Goal: Task Accomplishment & Management: Use online tool/utility

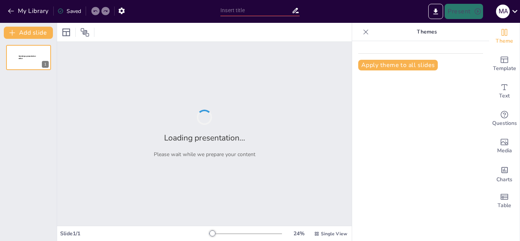
type input "Auditores al Rescate: ¿Sabes Detectar el Fraude?"
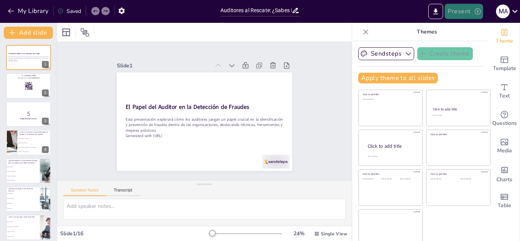
checkbox input "true"
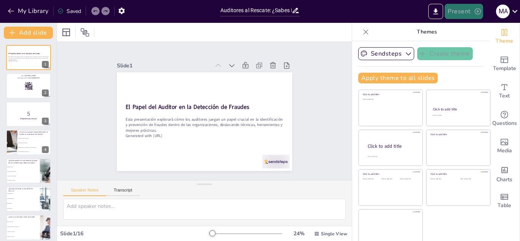
checkbox input "true"
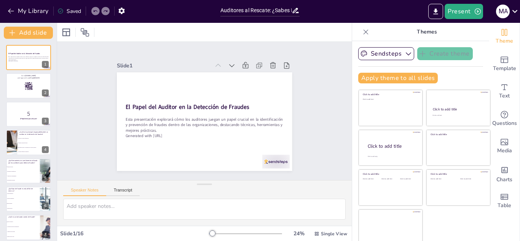
checkbox input "true"
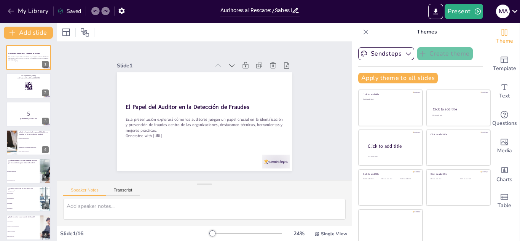
checkbox input "true"
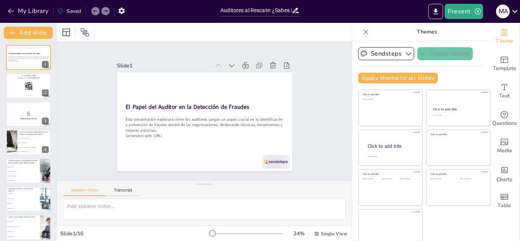
checkbox input "true"
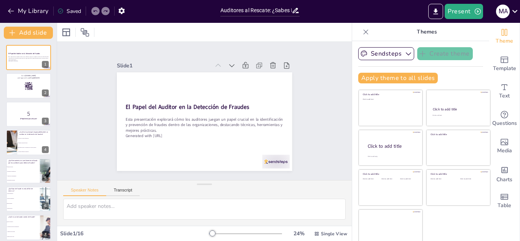
checkbox input "true"
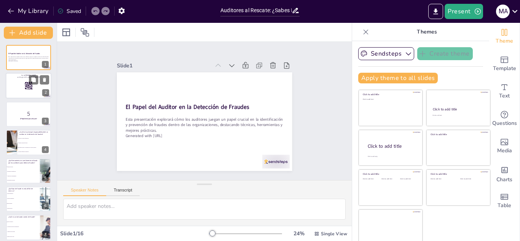
checkbox input "true"
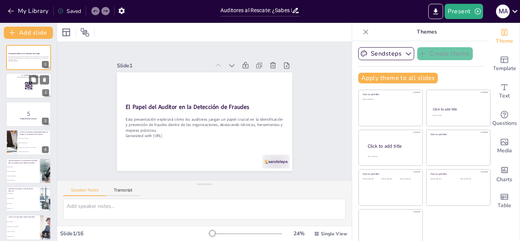
checkbox input "true"
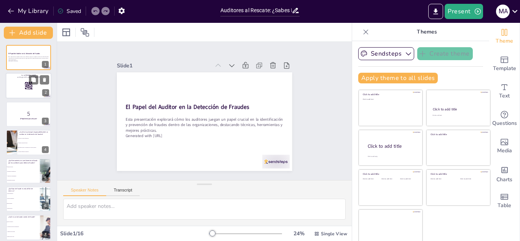
checkbox input "true"
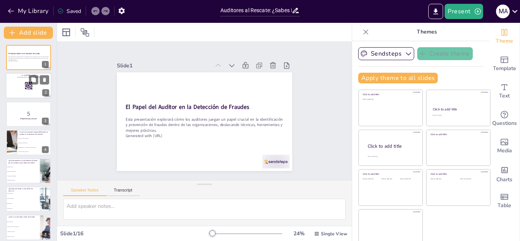
checkbox input "true"
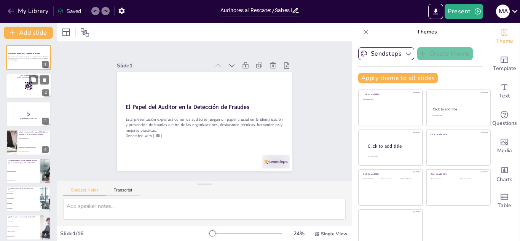
checkbox input "true"
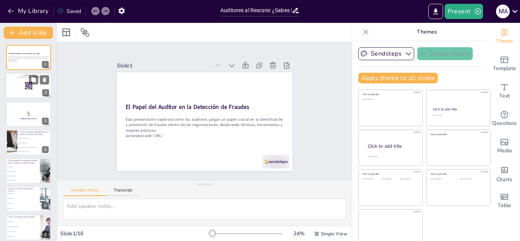
checkbox input "true"
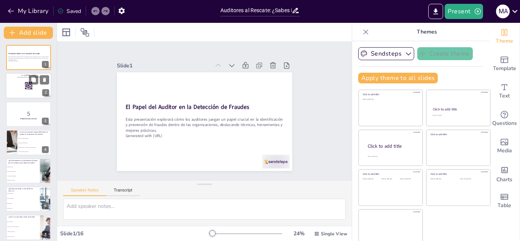
checkbox input "true"
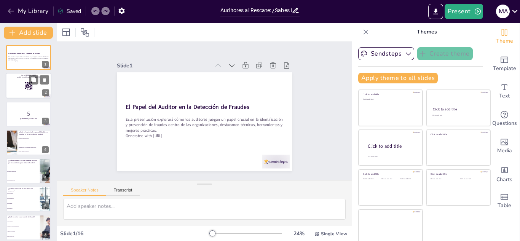
checkbox input "true"
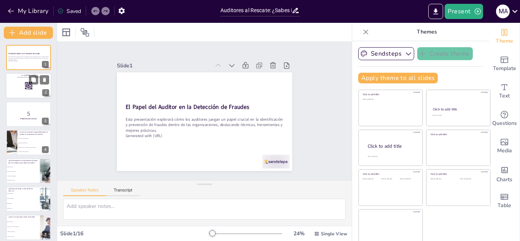
click at [26, 78] on p "and login with code Free86518153" at bounding box center [28, 78] width 41 height 2
checkbox input "true"
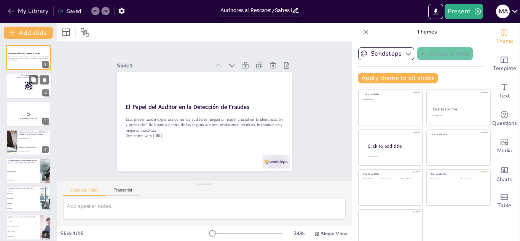
checkbox input "true"
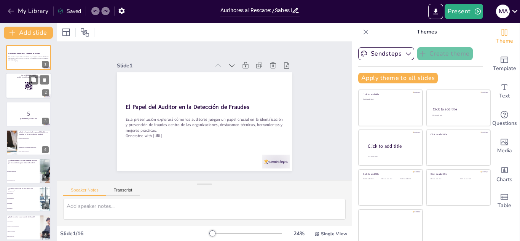
checkbox input "true"
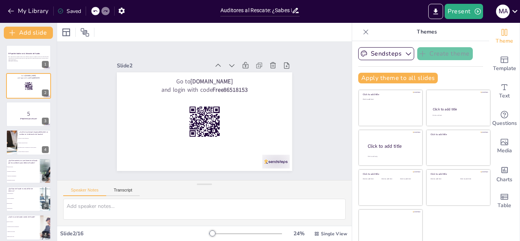
checkbox input "true"
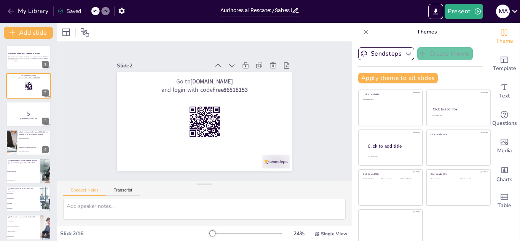
checkbox input "true"
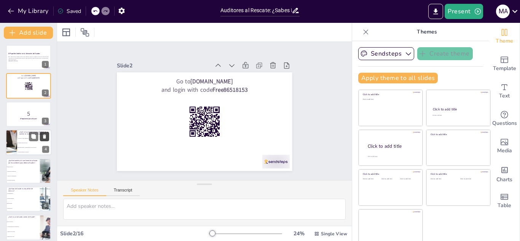
checkbox input "true"
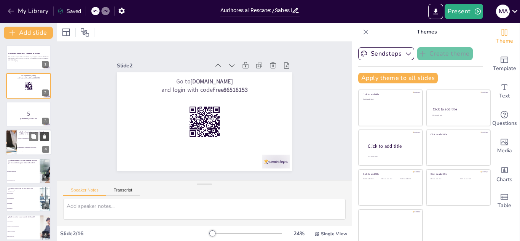
checkbox input "true"
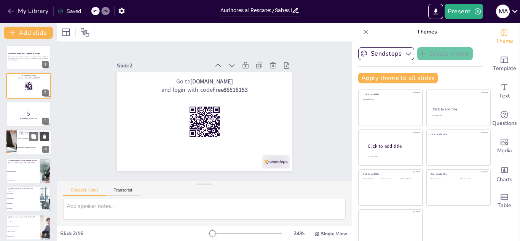
checkbox input "true"
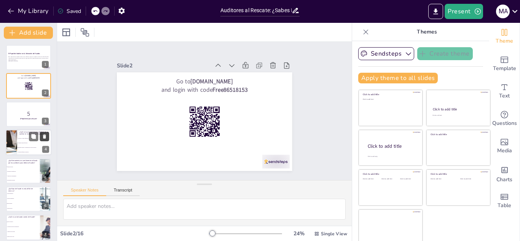
checkbox input "true"
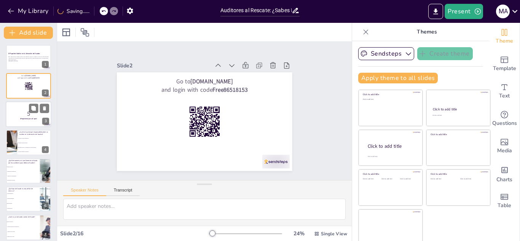
checkbox input "true"
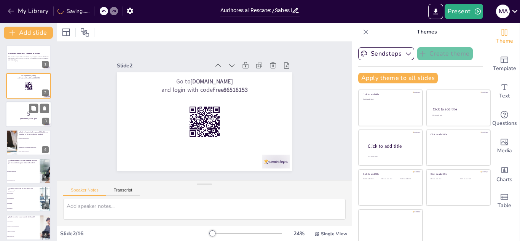
checkbox input "true"
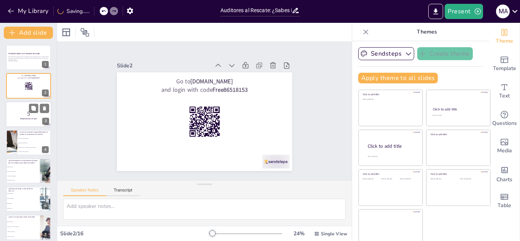
checkbox input "true"
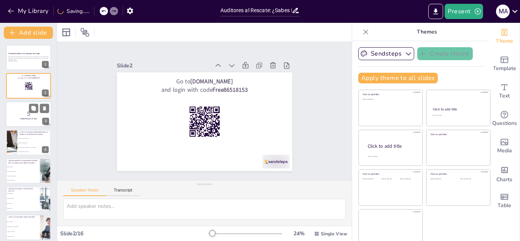
checkbox input "true"
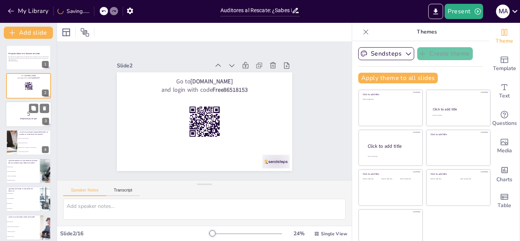
click at [24, 116] on p "5" at bounding box center [28, 114] width 41 height 8
checkbox input "true"
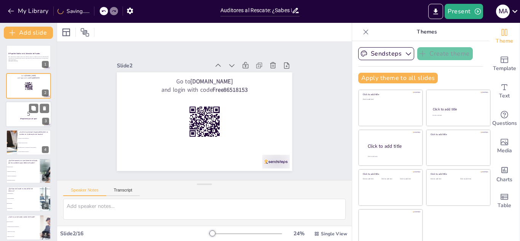
checkbox input "true"
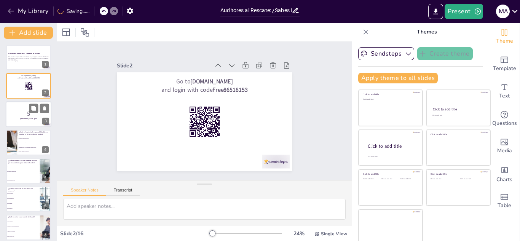
checkbox input "true"
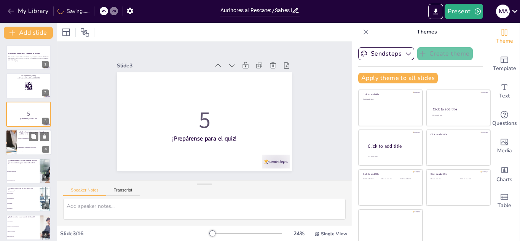
checkbox input "true"
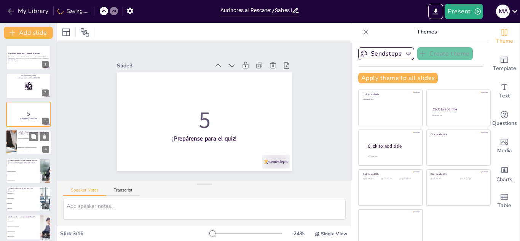
checkbox input "true"
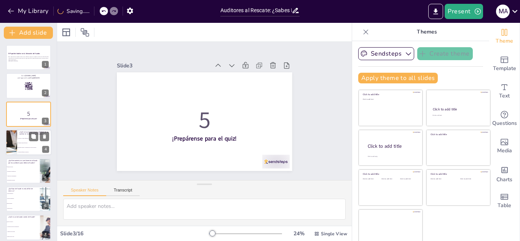
checkbox input "true"
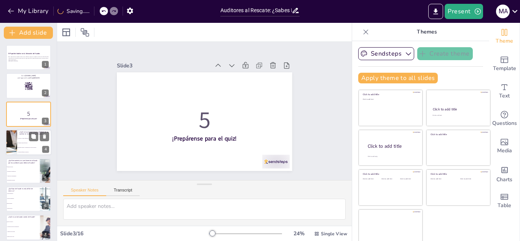
checkbox input "true"
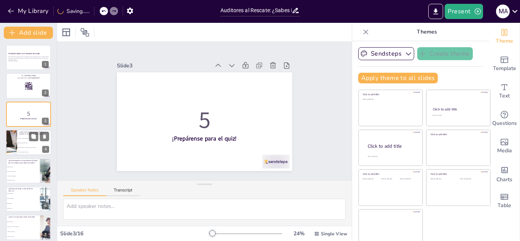
checkbox input "true"
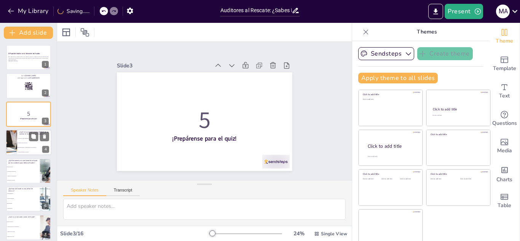
checkbox input "true"
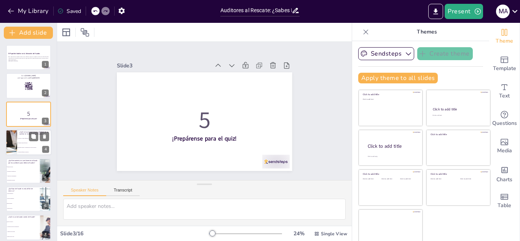
click at [22, 146] on li "Identificar riesgos y debilidades en controles internos." at bounding box center [34, 147] width 34 height 5
type textarea "La respuesta correcta es identificar riesgos y debilidades en controles interno…"
checkbox input "true"
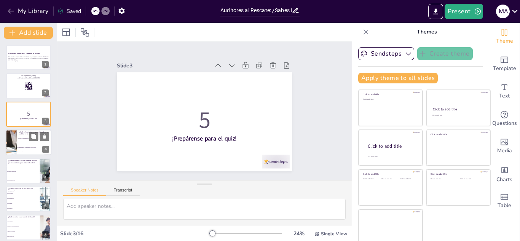
checkbox input "true"
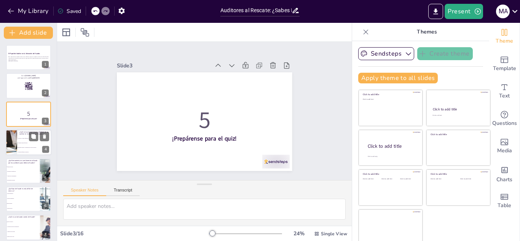
checkbox input "true"
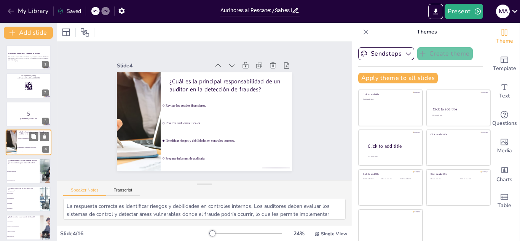
scroll to position [3, 0]
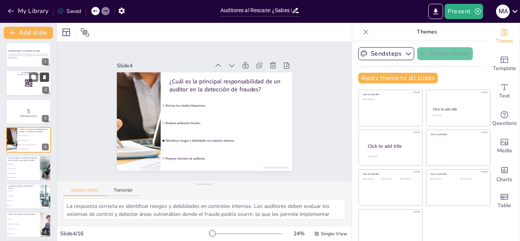
checkbox input "true"
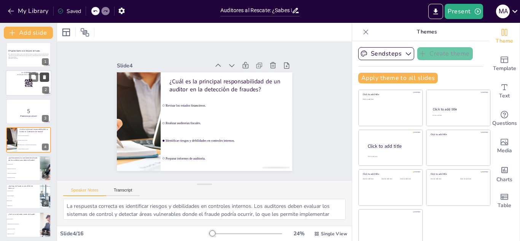
checkbox input "true"
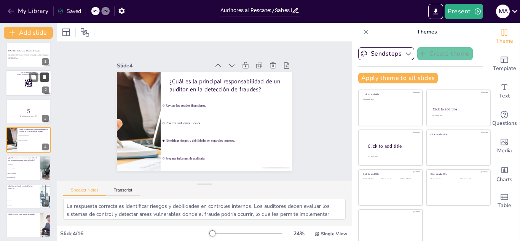
checkbox input "true"
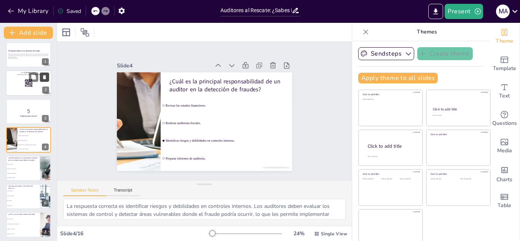
checkbox input "true"
click at [435, 14] on icon "Export to PowerPoint" at bounding box center [436, 12] width 8 height 8
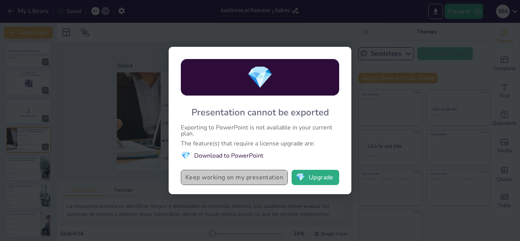
click at [212, 179] on button "Keep working on my presentation" at bounding box center [234, 177] width 107 height 15
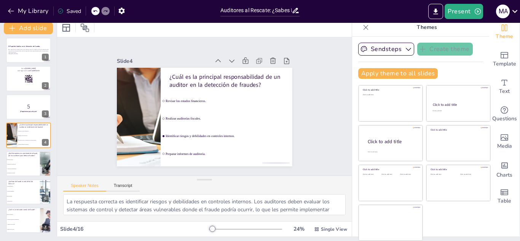
scroll to position [0, 0]
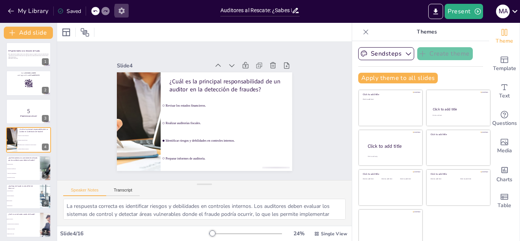
click at [127, 9] on button "button" at bounding box center [122, 11] width 14 height 14
click at [124, 10] on icon "button" at bounding box center [121, 11] width 6 height 6
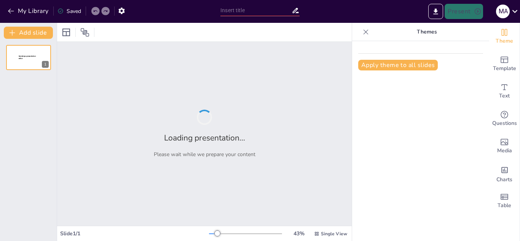
type input "Auditores al Rescate: ¿Sabes Detectar el Fraude?"
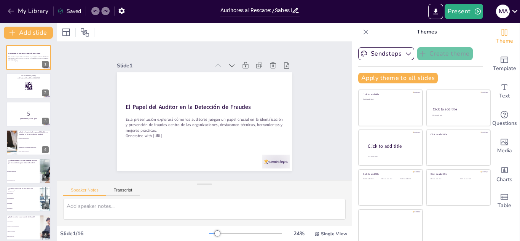
checkbox input "true"
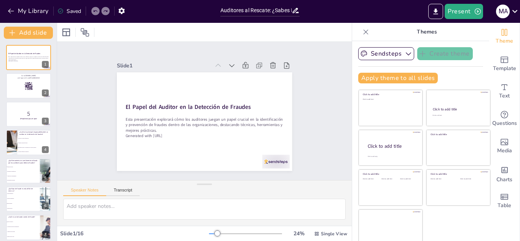
checkbox input "true"
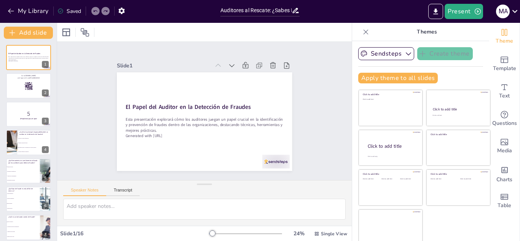
checkbox input "true"
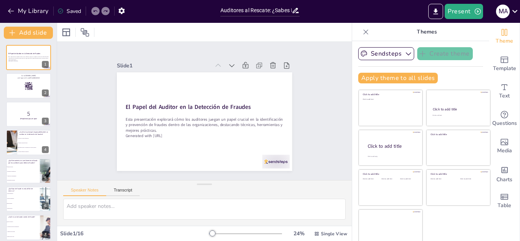
checkbox input "true"
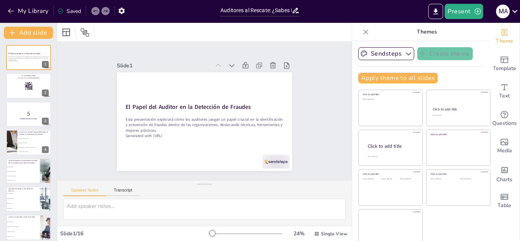
checkbox input "true"
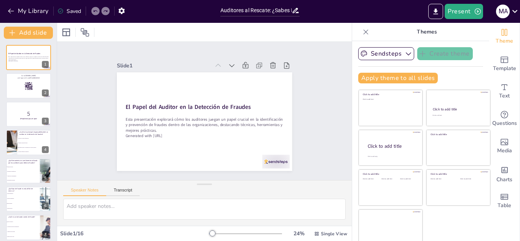
checkbox input "true"
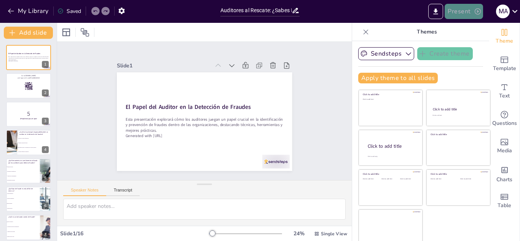
click at [477, 12] on icon "button" at bounding box center [478, 11] width 6 height 6
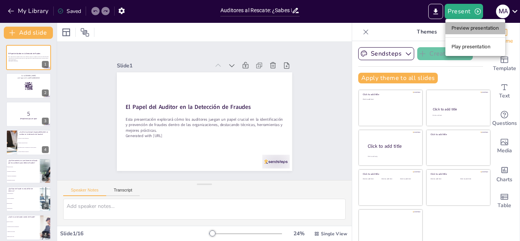
click at [474, 26] on li "Preview presentation" at bounding box center [475, 28] width 60 height 12
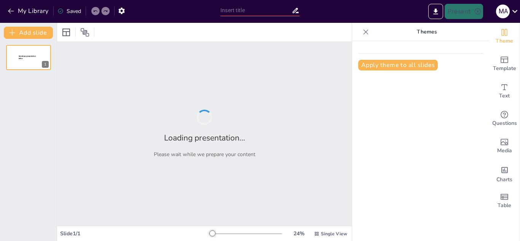
type input "Auditores al Rescate: ¿Sabes Detectar el Fraude?"
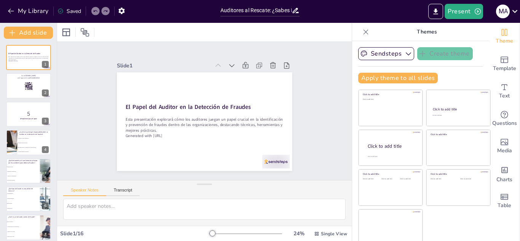
checkbox input "true"
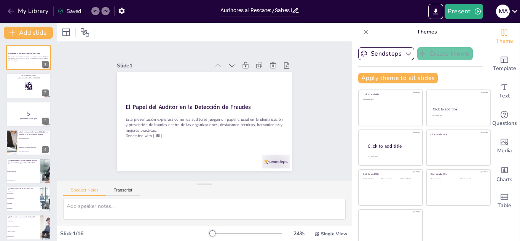
checkbox input "true"
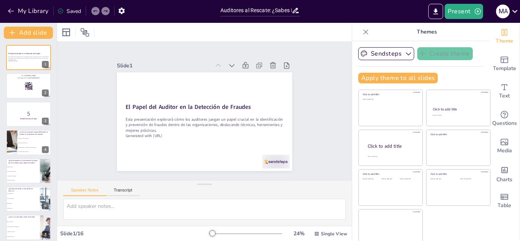
checkbox input "true"
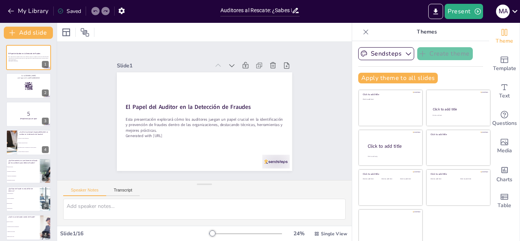
checkbox input "true"
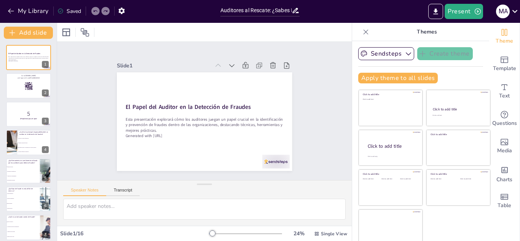
checkbox input "true"
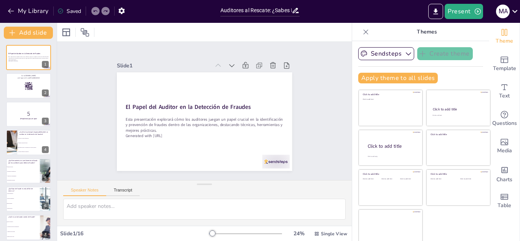
checkbox input "true"
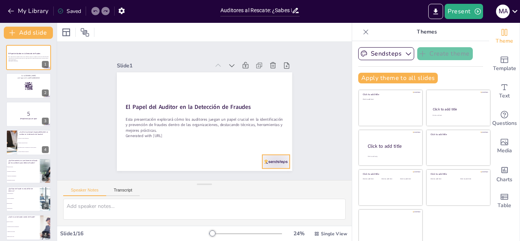
checkbox input "true"
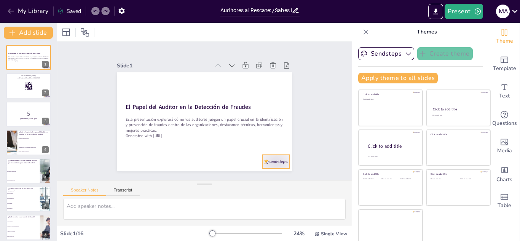
checkbox input "true"
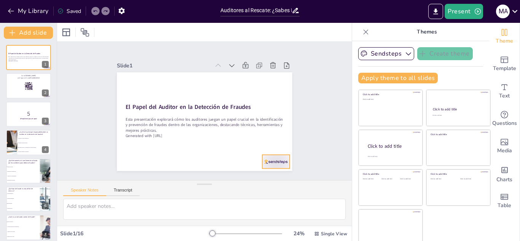
checkbox input "true"
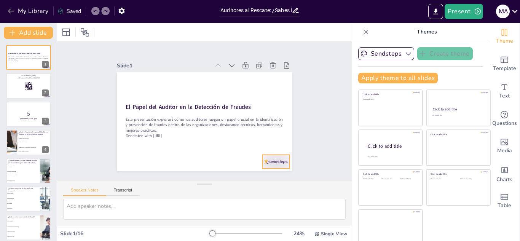
checkbox input "true"
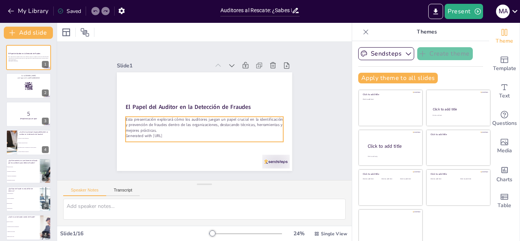
checkbox input "true"
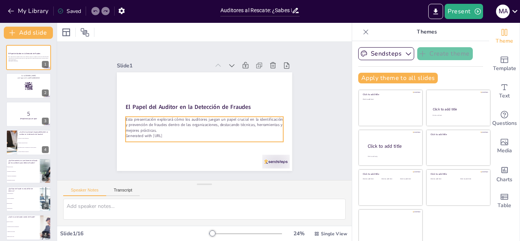
checkbox input "true"
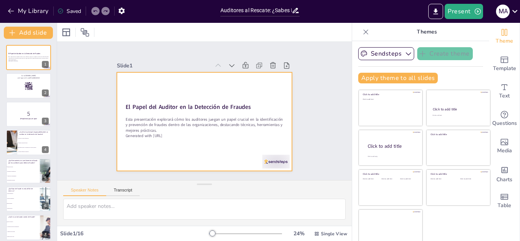
checkbox input "true"
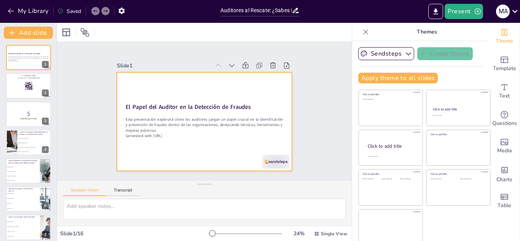
checkbox input "true"
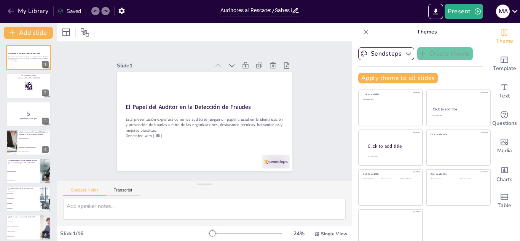
checkbox input "true"
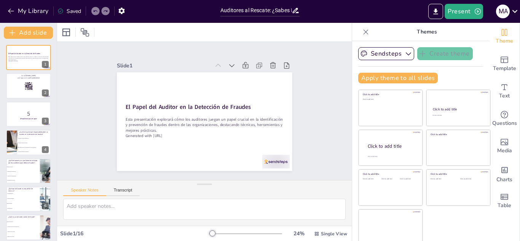
checkbox input "true"
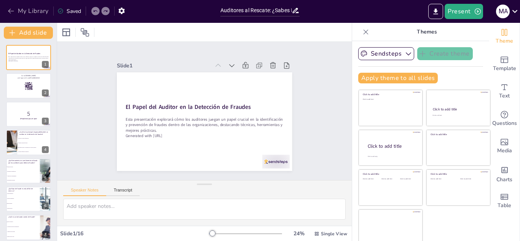
click at [10, 7] on icon "button" at bounding box center [11, 11] width 8 height 8
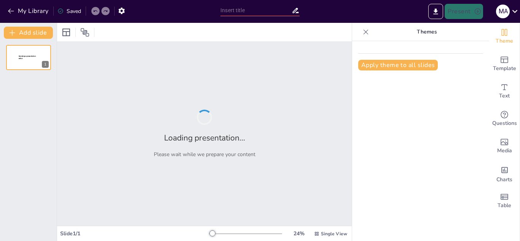
type input "New Sendsteps"
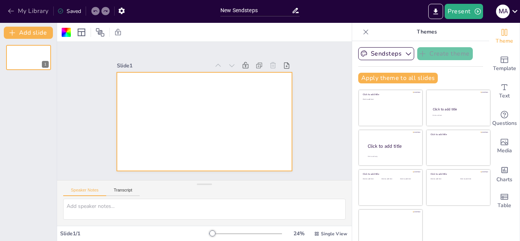
click at [7, 5] on button "My Library" at bounding box center [29, 11] width 46 height 12
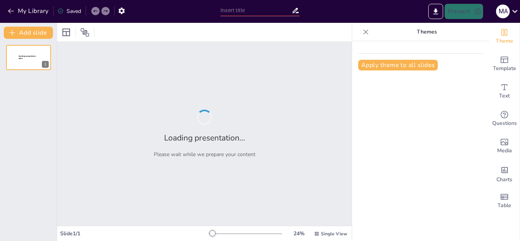
type input "Funciones Clave del Auditor Interno y Externo"
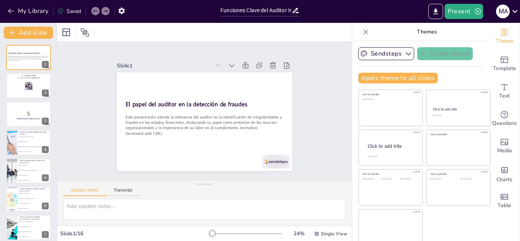
checkbox input "true"
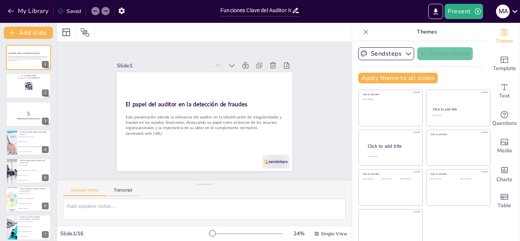
checkbox input "true"
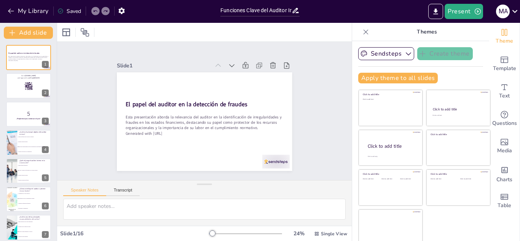
checkbox input "true"
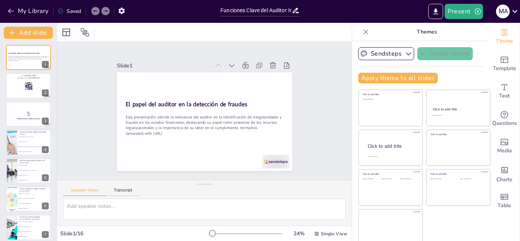
checkbox input "true"
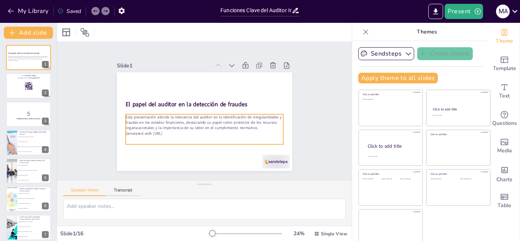
checkbox input "true"
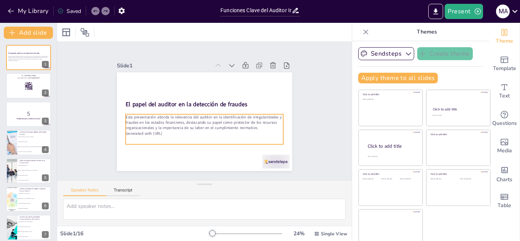
checkbox input "true"
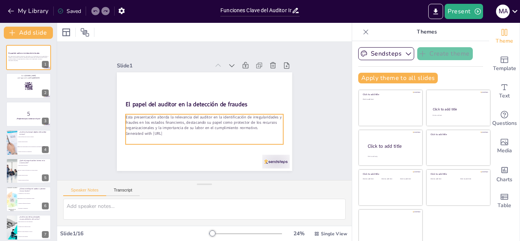
checkbox input "true"
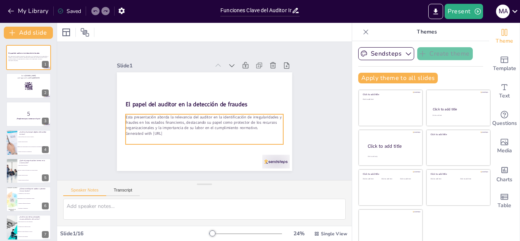
checkbox input "true"
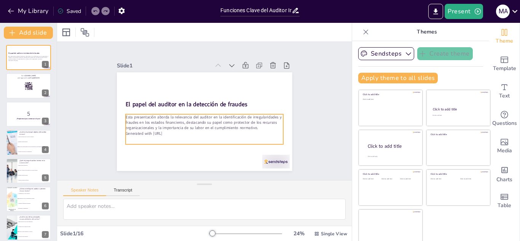
checkbox input "true"
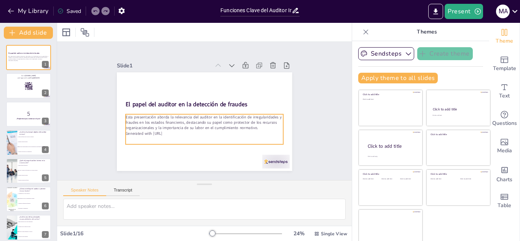
checkbox input "true"
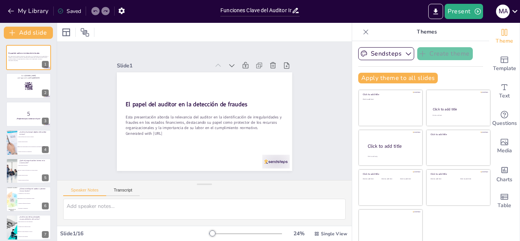
checkbox input "true"
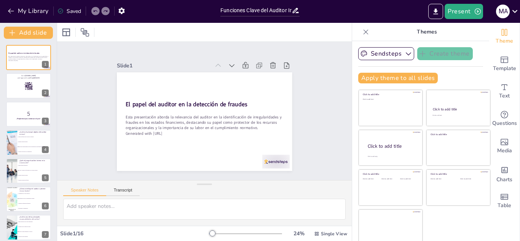
checkbox input "true"
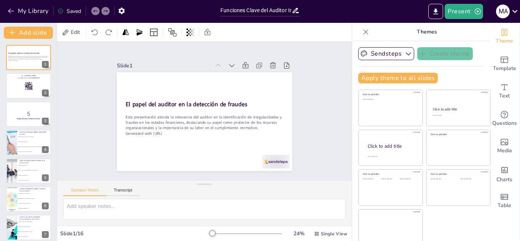
checkbox input "true"
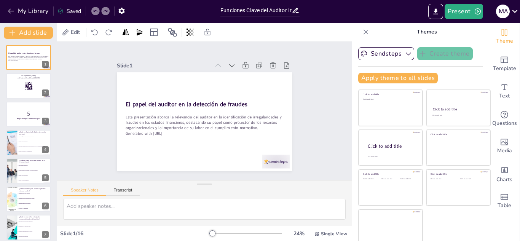
checkbox input "true"
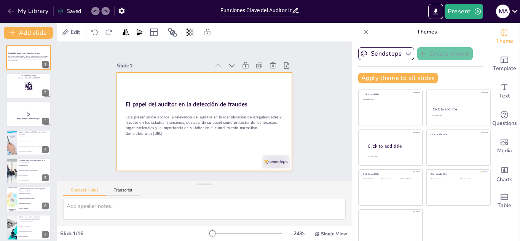
checkbox input "true"
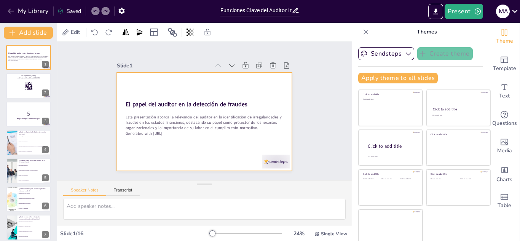
checkbox input "true"
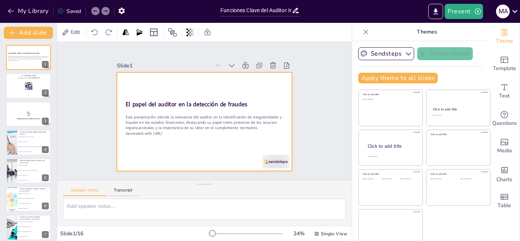
checkbox input "true"
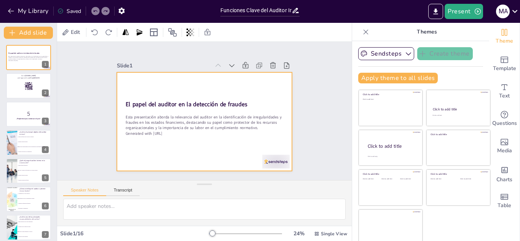
checkbox input "true"
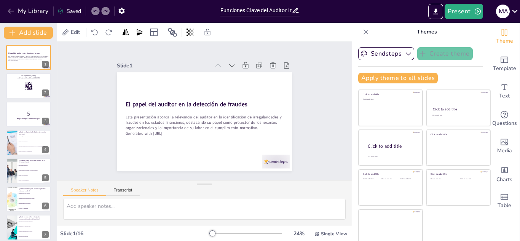
checkbox input "true"
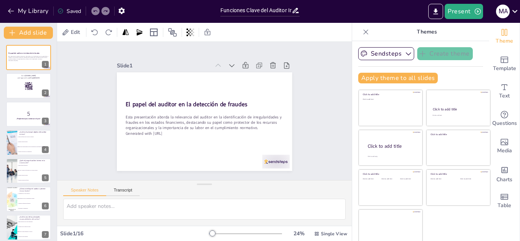
checkbox input "true"
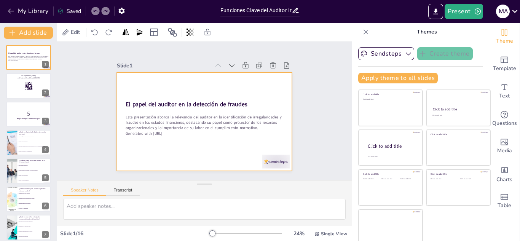
checkbox input "true"
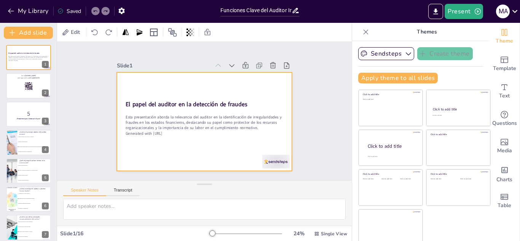
checkbox input "true"
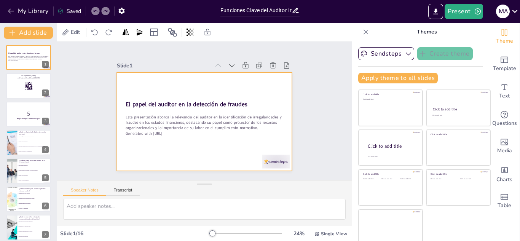
checkbox input "true"
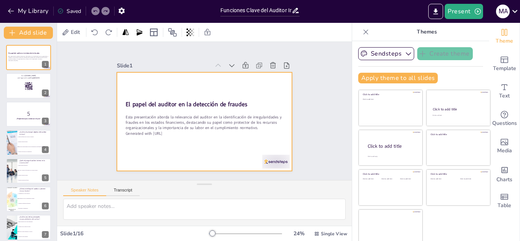
checkbox input "true"
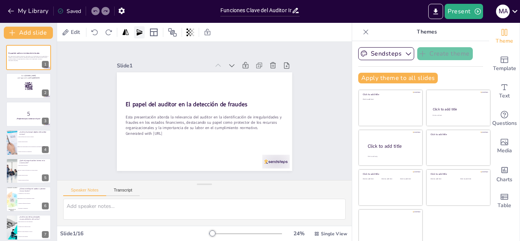
click at [141, 31] on icon at bounding box center [140, 33] width 8 height 8
checkbox input "true"
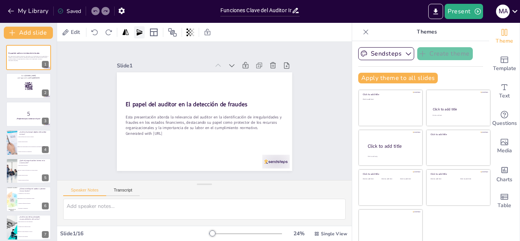
checkbox input "true"
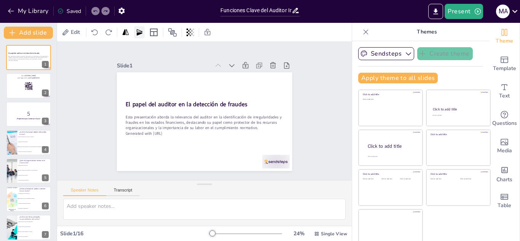
checkbox input "true"
click at [127, 30] on icon at bounding box center [126, 33] width 8 height 8
checkbox input "true"
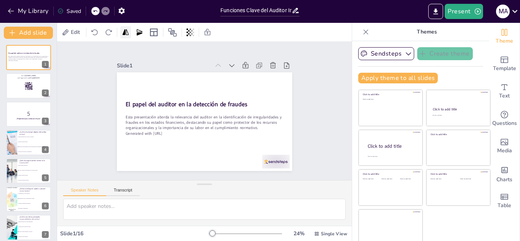
checkbox input "true"
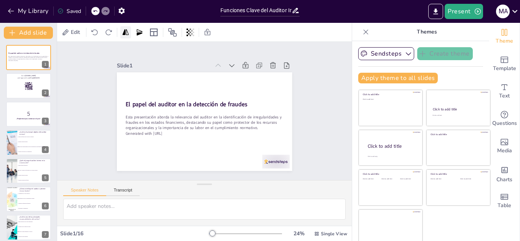
checkbox input "true"
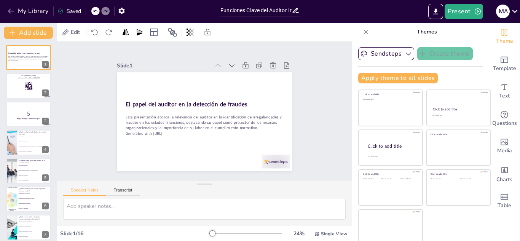
checkbox input "true"
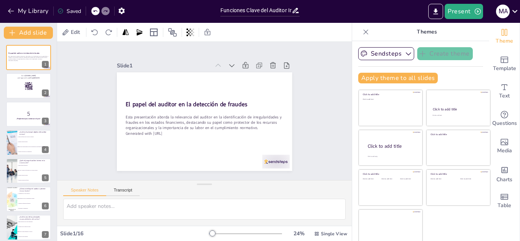
checkbox input "true"
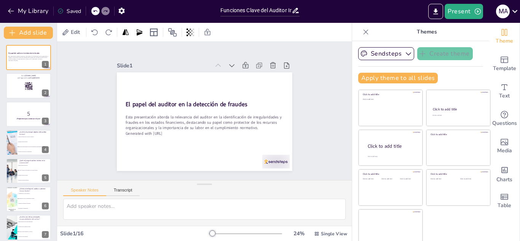
checkbox input "true"
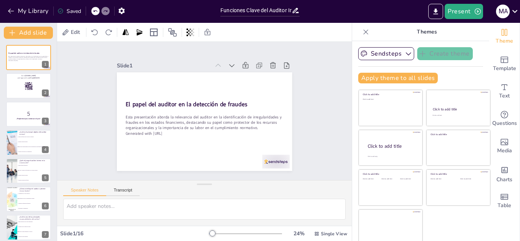
checkbox input "true"
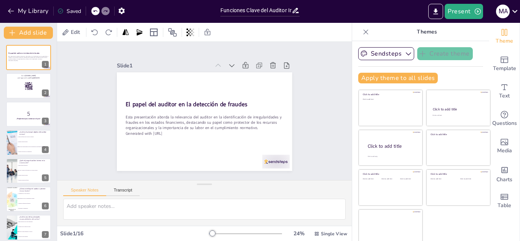
checkbox input "true"
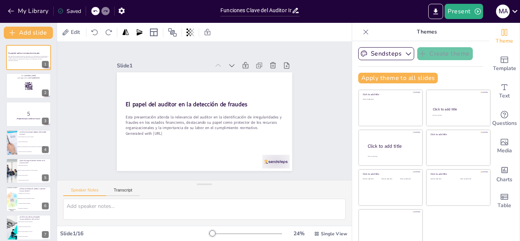
checkbox input "true"
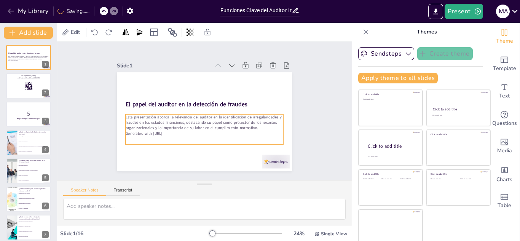
checkbox input "true"
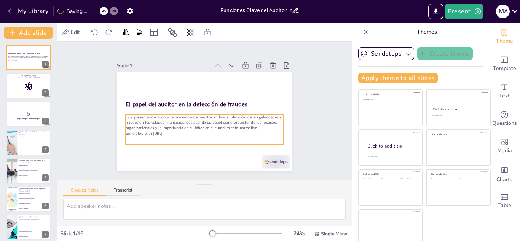
checkbox input "true"
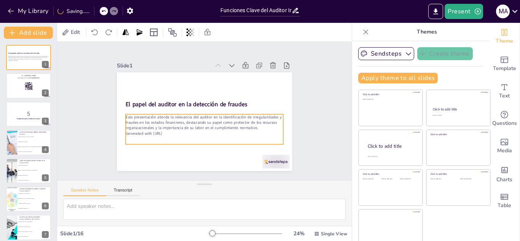
click at [198, 115] on p "Esta presentación aborda la relevancia del auditor en la identificación de irre…" at bounding box center [196, 118] width 118 height 128
checkbox input "true"
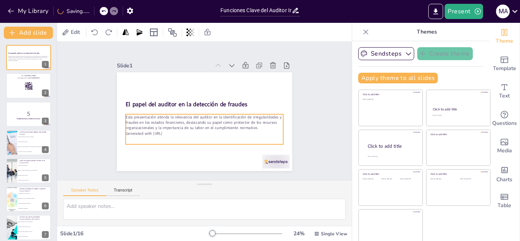
checkbox input "true"
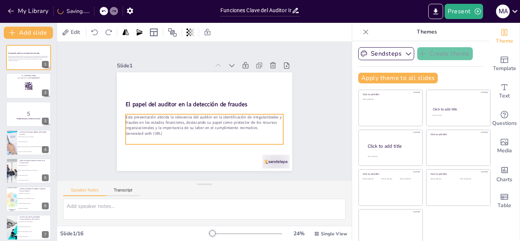
checkbox input "true"
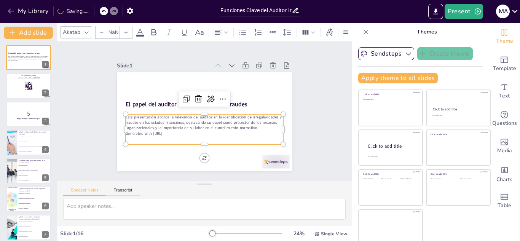
type input "32"
checkbox input "true"
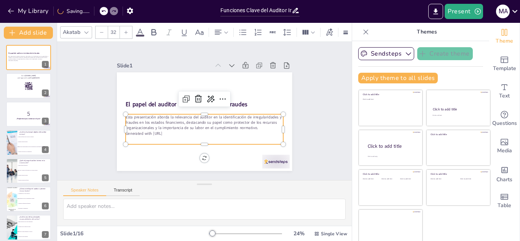
checkbox input "true"
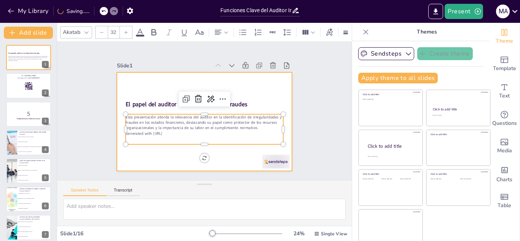
click at [252, 92] on div at bounding box center [200, 120] width 200 height 161
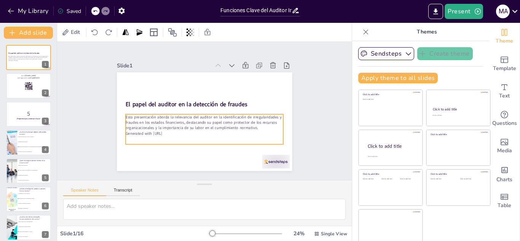
click at [191, 138] on div "Esta presentación aborda la relevancia del auditor en la identificación de irre…" at bounding box center [193, 125] width 145 height 117
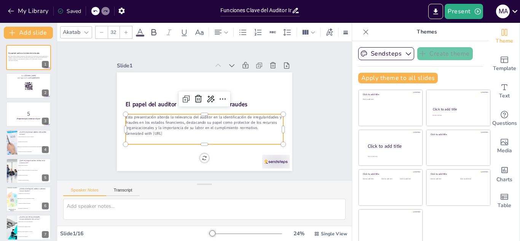
click at [170, 134] on div "Esta presentación aborda la relevancia del auditor en la identificación de irre…" at bounding box center [189, 121] width 117 height 145
click at [166, 128] on p "Esta presentación aborda la relevancia del auditor en la identificación de irre…" at bounding box center [194, 115] width 79 height 151
click at [166, 131] on p "Generated with [URL]" at bounding box center [198, 132] width 152 height 54
click at [166, 100] on p "Generated with [URL]" at bounding box center [202, 89] width 158 height 22
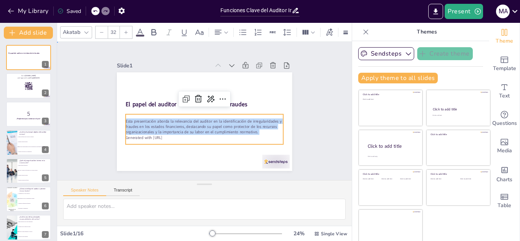
click at [308, 136] on div "Slide 1 El papel del auditor en la detección de fraudes Esta presentación abord…" at bounding box center [204, 111] width 324 height 267
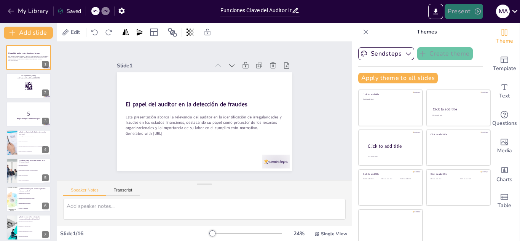
click at [466, 12] on button "Present" at bounding box center [464, 11] width 38 height 15
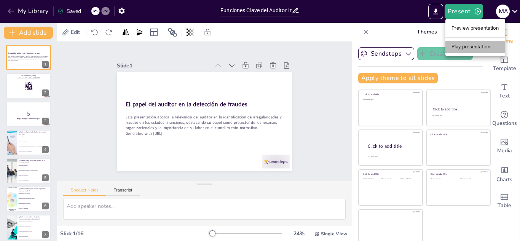
click at [464, 48] on li "Play presentation" at bounding box center [475, 47] width 60 height 12
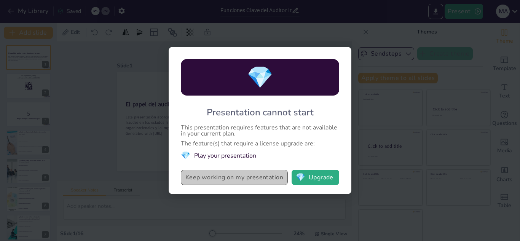
click at [239, 177] on button "Keep working on my presentation" at bounding box center [234, 177] width 107 height 15
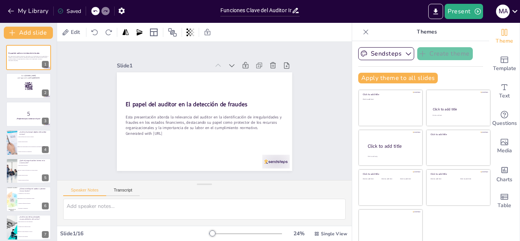
scroll to position [5, 0]
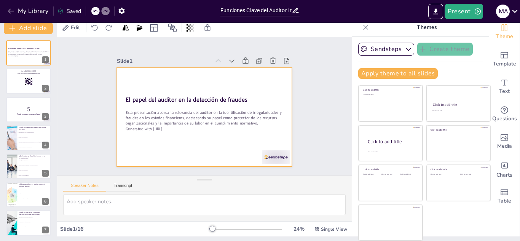
click at [222, 106] on div at bounding box center [195, 113] width 183 height 200
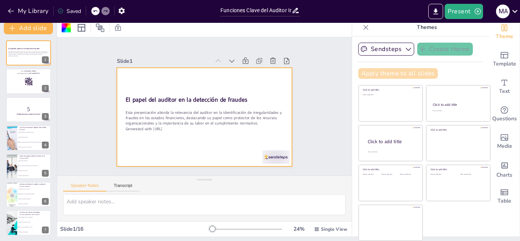
click at [394, 73] on button "Apply theme to all slides" at bounding box center [398, 73] width 80 height 11
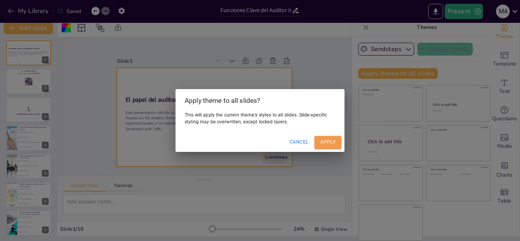
click at [328, 141] on button "Apply" at bounding box center [327, 142] width 27 height 13
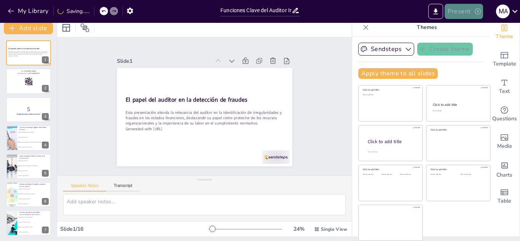
click at [466, 12] on button "Present" at bounding box center [464, 11] width 38 height 15
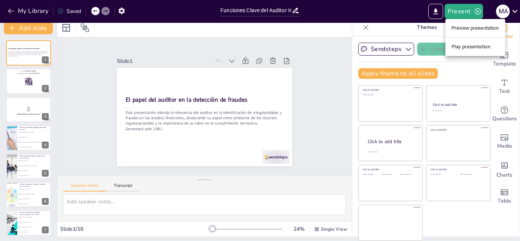
click at [467, 26] on li "Preview presentation" at bounding box center [475, 28] width 60 height 12
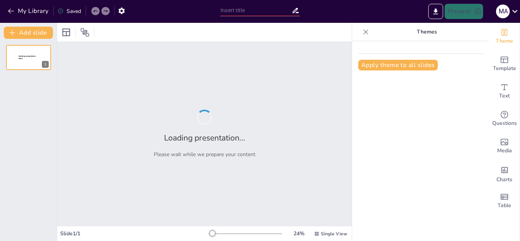
type input "Funciones Clave del Auditor Interno y Externo"
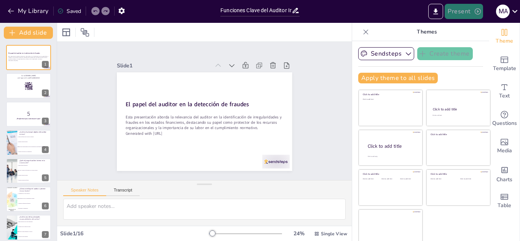
checkbox input "true"
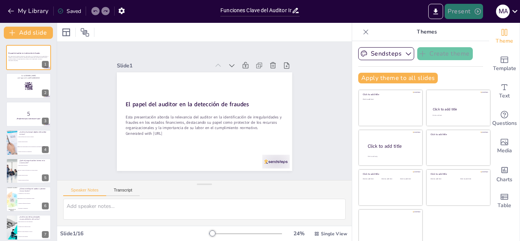
checkbox input "true"
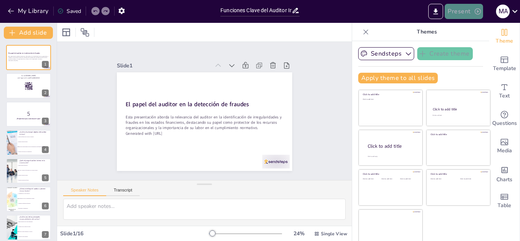
click at [463, 11] on button "Present" at bounding box center [464, 11] width 38 height 15
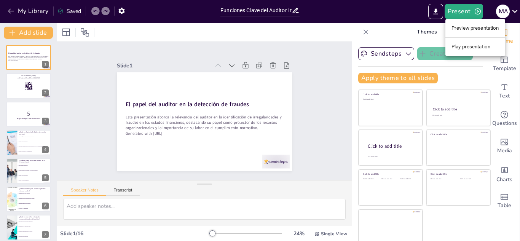
checkbox input "true"
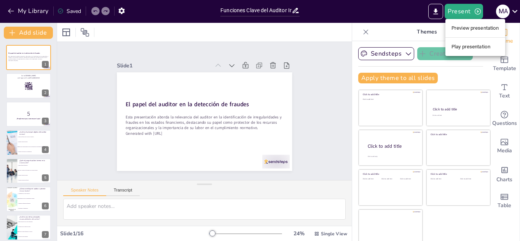
checkbox input "true"
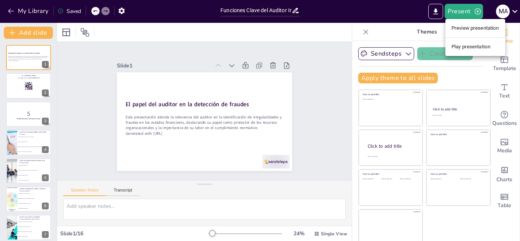
click at [472, 26] on li "Preview presentation" at bounding box center [475, 28] width 60 height 12
